Goal: Find specific page/section: Find specific page/section

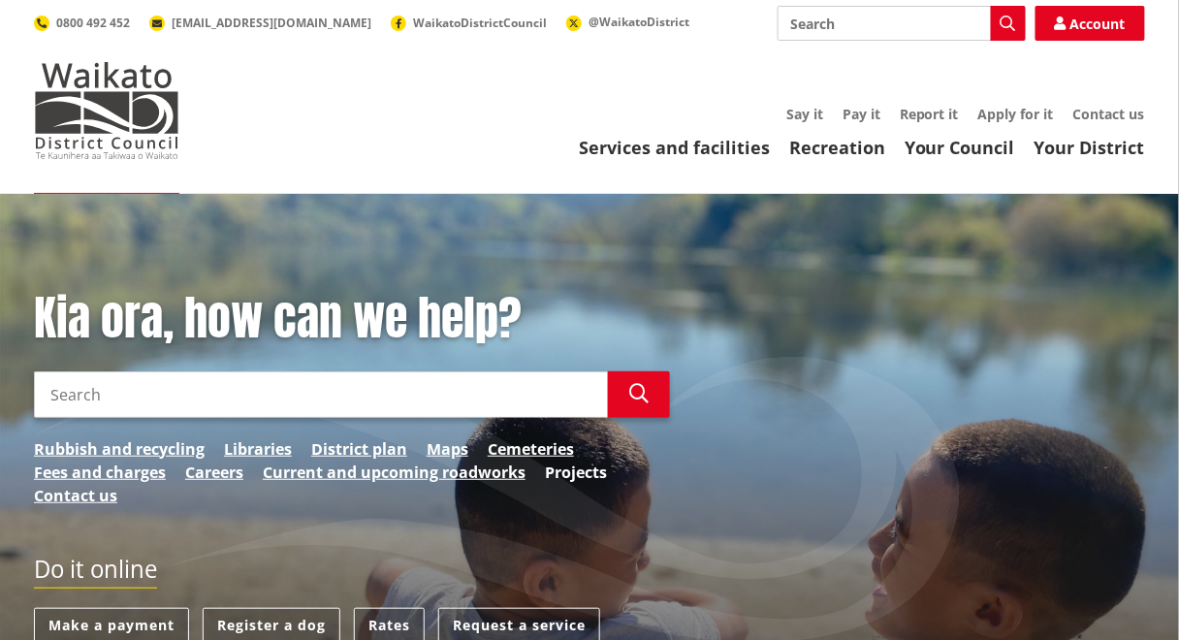
click at [573, 470] on link "Projects" at bounding box center [576, 472] width 62 height 23
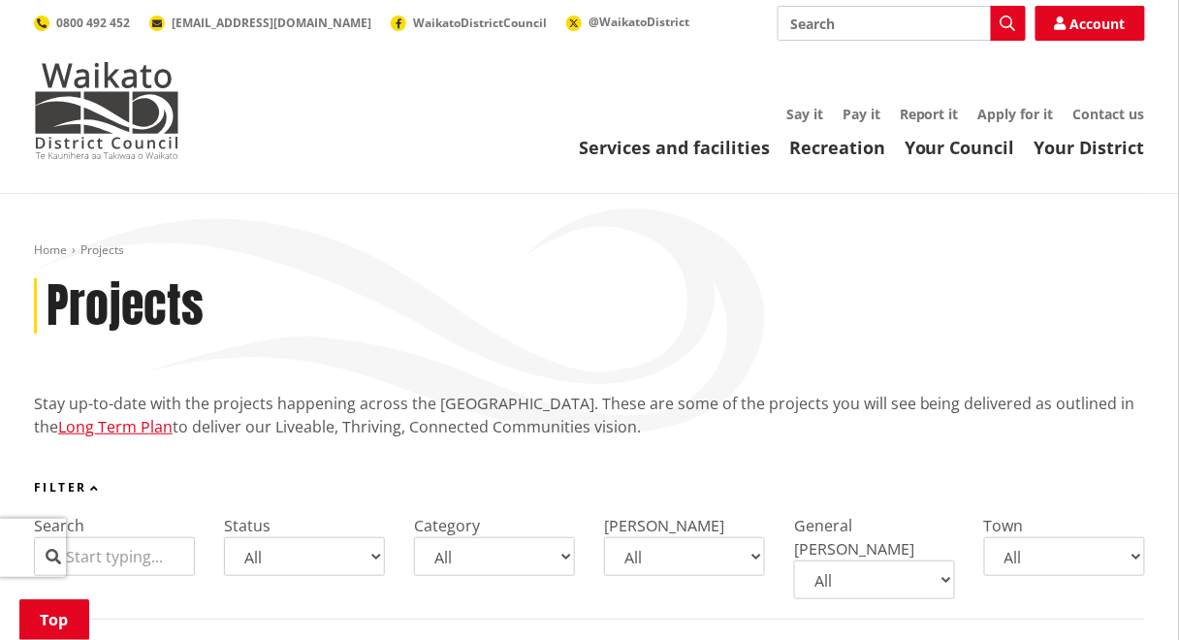
scroll to position [360, 0]
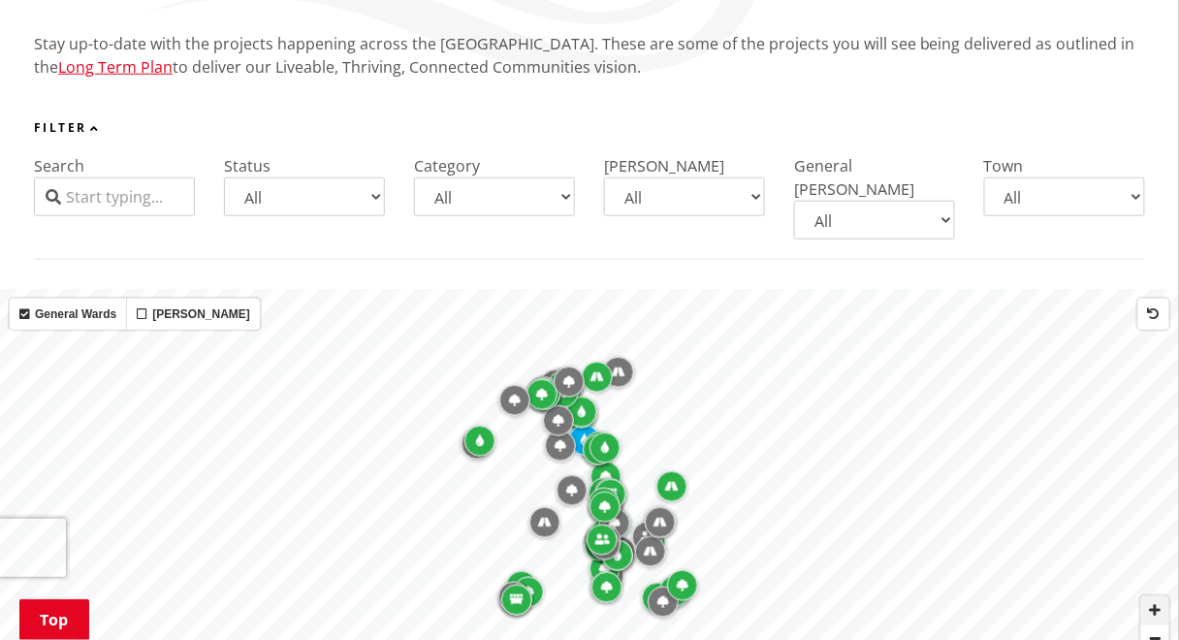
click at [1163, 596] on span "Zoom in" at bounding box center [1155, 610] width 28 height 28
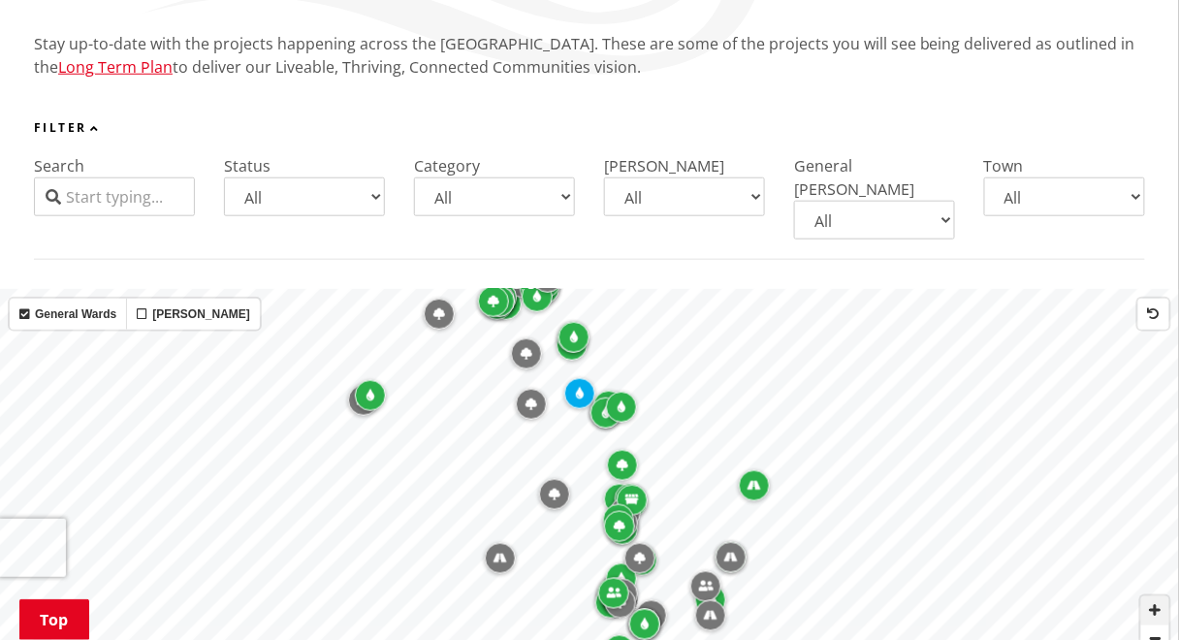
click at [1161, 596] on span "Zoom in" at bounding box center [1155, 610] width 28 height 28
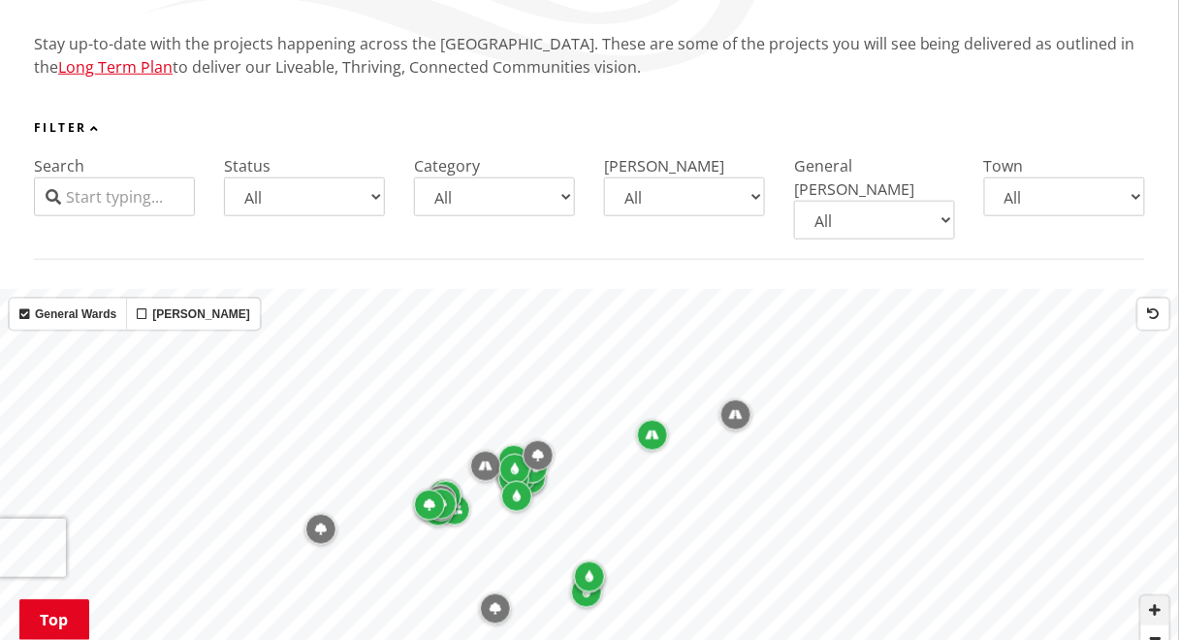
click at [1165, 596] on span "Zoom in" at bounding box center [1155, 610] width 28 height 28
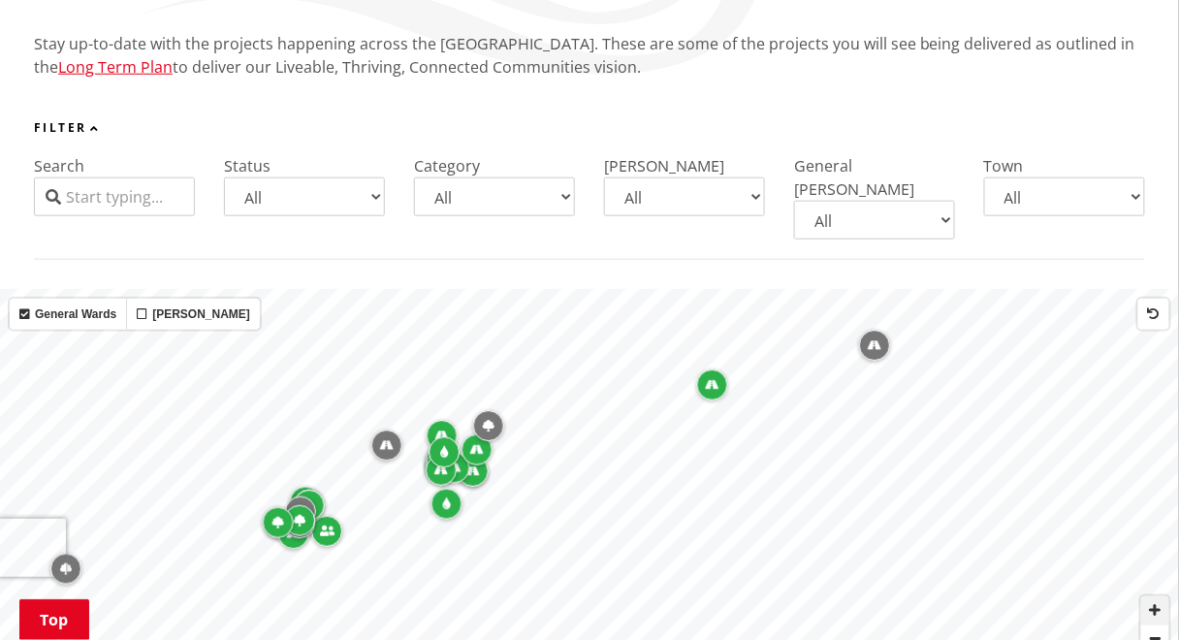
click at [1165, 596] on span "Zoom in" at bounding box center [1155, 610] width 28 height 28
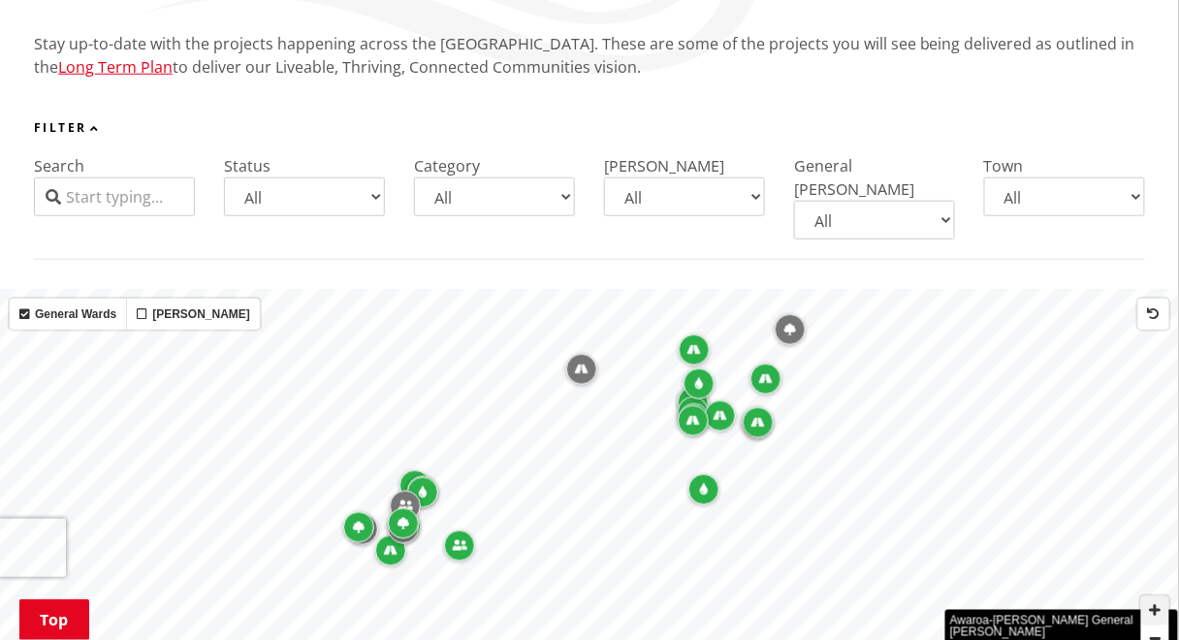
click at [1164, 596] on span "Zoom in" at bounding box center [1155, 610] width 28 height 28
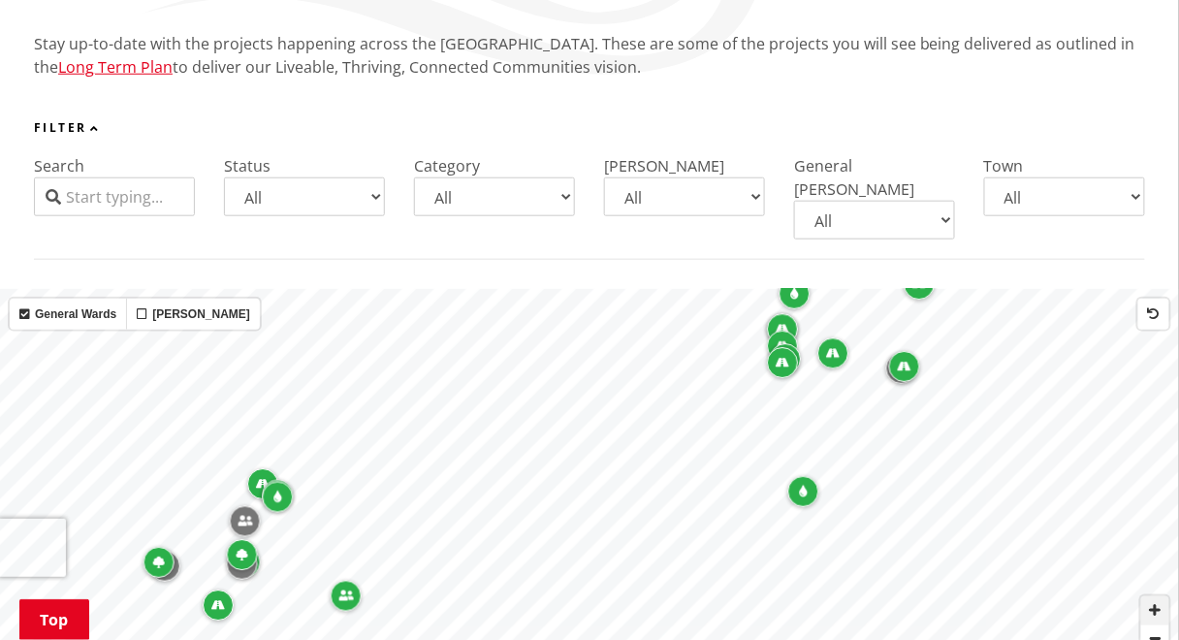
click at [1164, 596] on span "Zoom in" at bounding box center [1155, 610] width 28 height 28
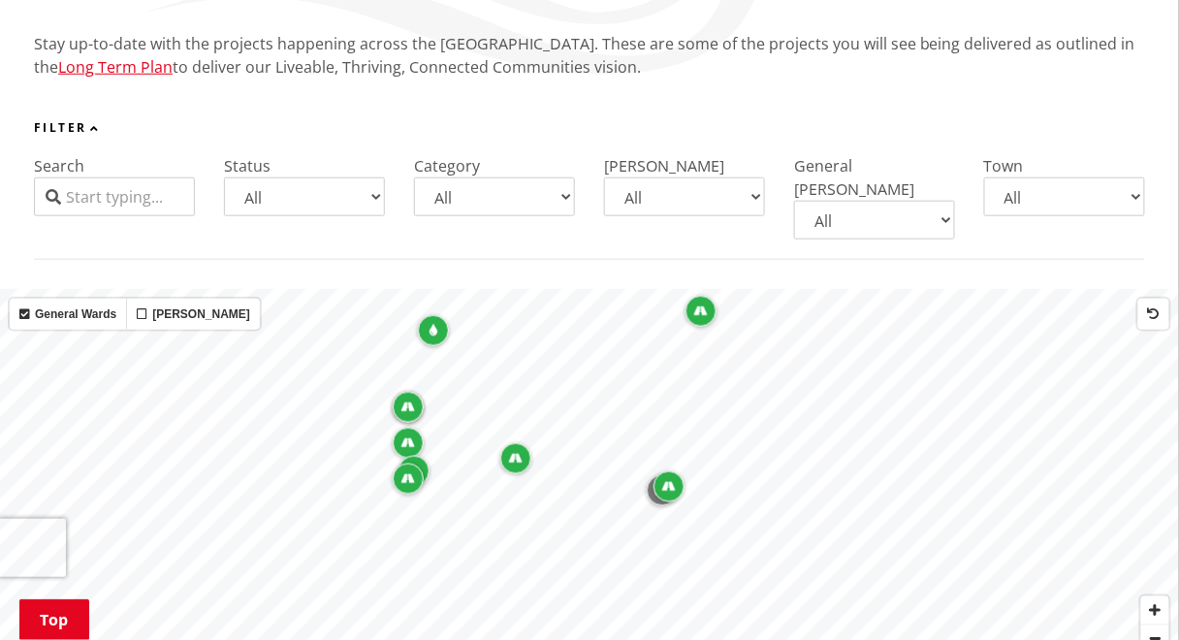
click at [667, 481] on icon "Map marker" at bounding box center [669, 487] width 14 height 12
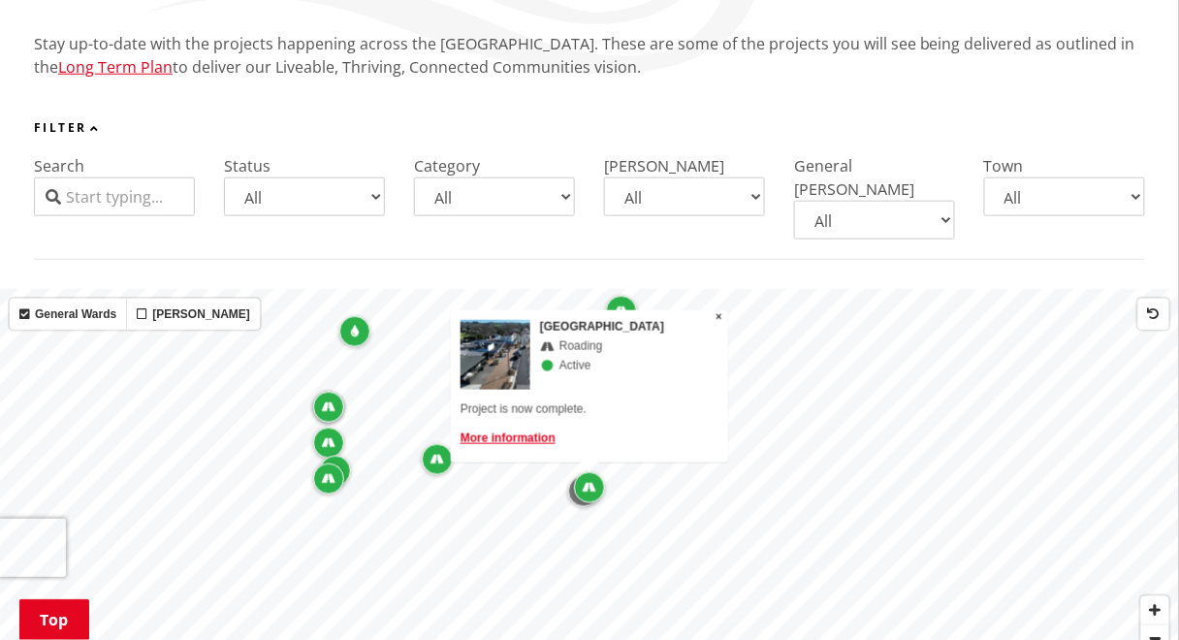
click at [572, 476] on div "Map marker" at bounding box center [583, 491] width 31 height 31
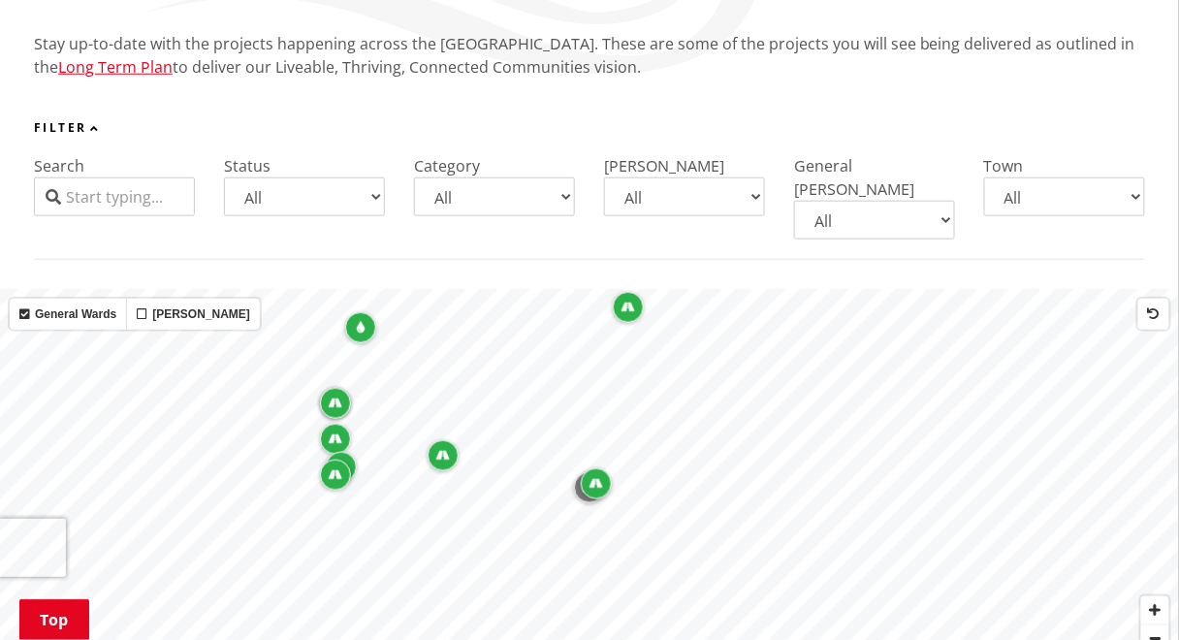
click at [436, 440] on div "Map marker" at bounding box center [443, 455] width 31 height 31
